Goal: Information Seeking & Learning: Learn about a topic

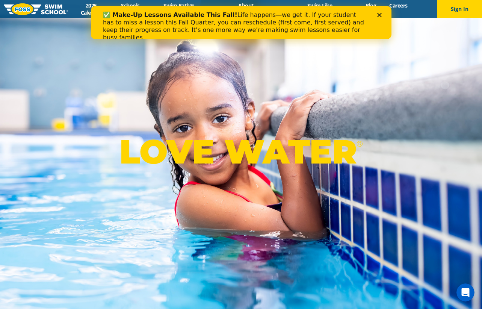
click at [409, 9] on div "2025 Calendar Schools Swim Path® Program About FOSS Swim Like Regan Blog Career…" at bounding box center [241, 9] width 346 height 14
click at [379, 15] on polygon "Close" at bounding box center [379, 15] width 5 height 5
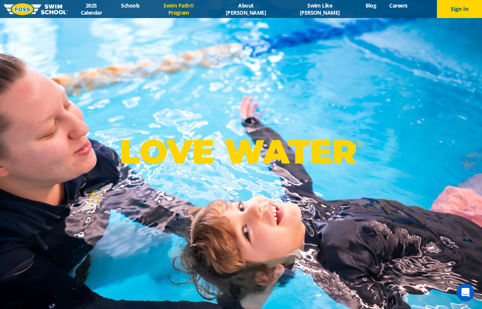
click at [196, 8] on link "Swim Path® Program" at bounding box center [178, 9] width 65 height 14
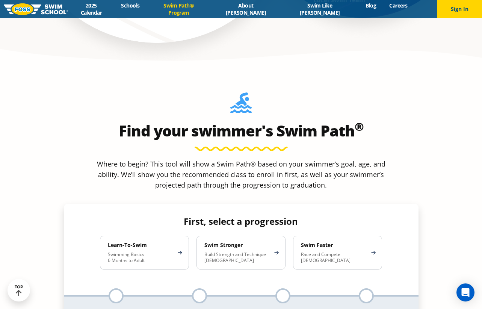
scroll to position [633, 0]
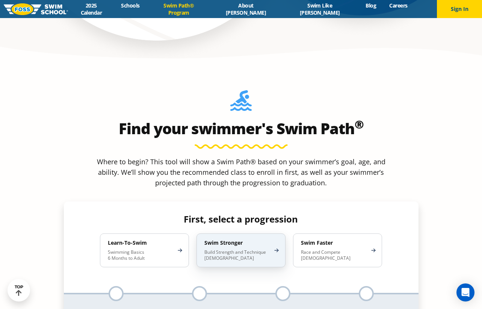
click at [226, 249] on p "Build Strength and Technique [DEMOGRAPHIC_DATA]" at bounding box center [238, 255] width 66 height 12
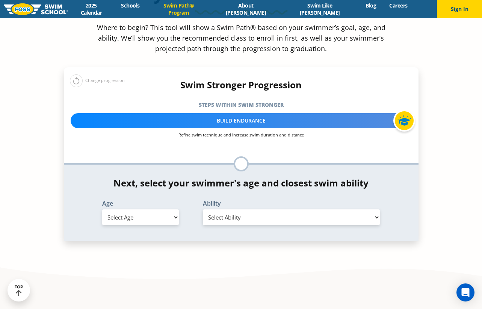
scroll to position [768, 0]
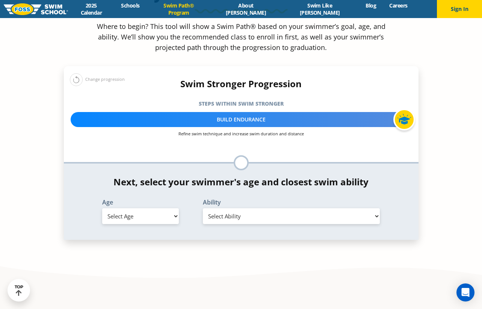
select select "6-years"
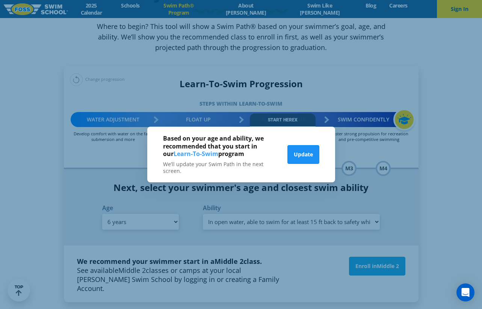
click at [305, 155] on button "Update" at bounding box center [304, 154] width 32 height 19
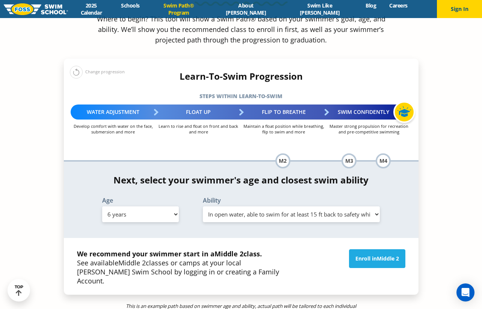
scroll to position [776, 0]
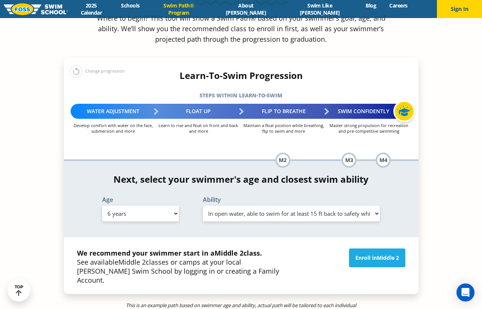
select select "6-years-swims-front-crawl-and-backstroke-for-25-ft-with-a-flip-from-stomach-to-…"
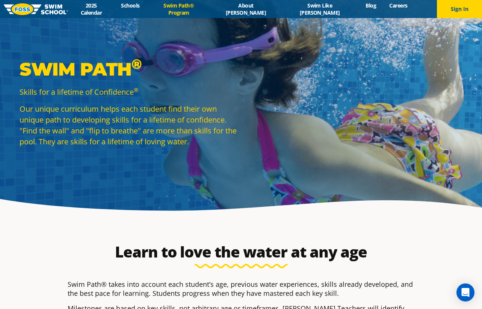
scroll to position [0, 0]
click at [146, 9] on link "Schools" at bounding box center [131, 5] width 32 height 7
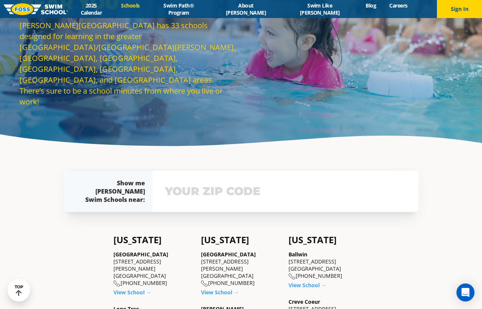
scroll to position [65, 0]
click at [172, 195] on input "text" at bounding box center [285, 191] width 245 height 22
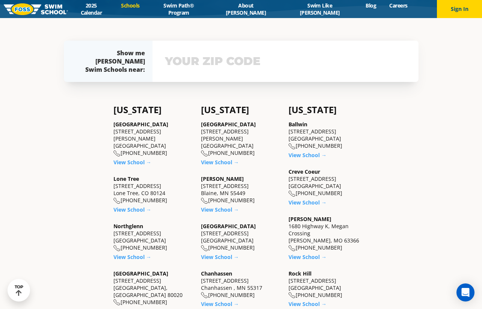
scroll to position [198, 0]
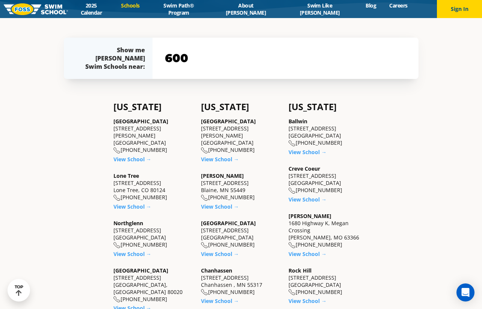
type input "6006"
type input "60062"
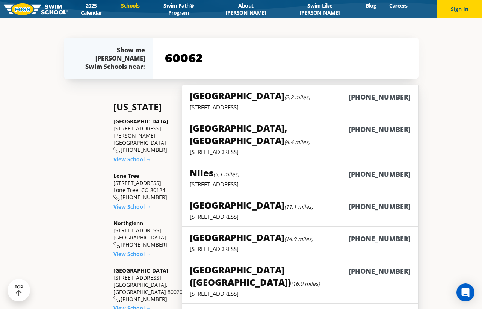
click at [276, 71] on div "60062 View school & class schedule" at bounding box center [286, 58] width 266 height 41
